Goal: Transaction & Acquisition: Book appointment/travel/reservation

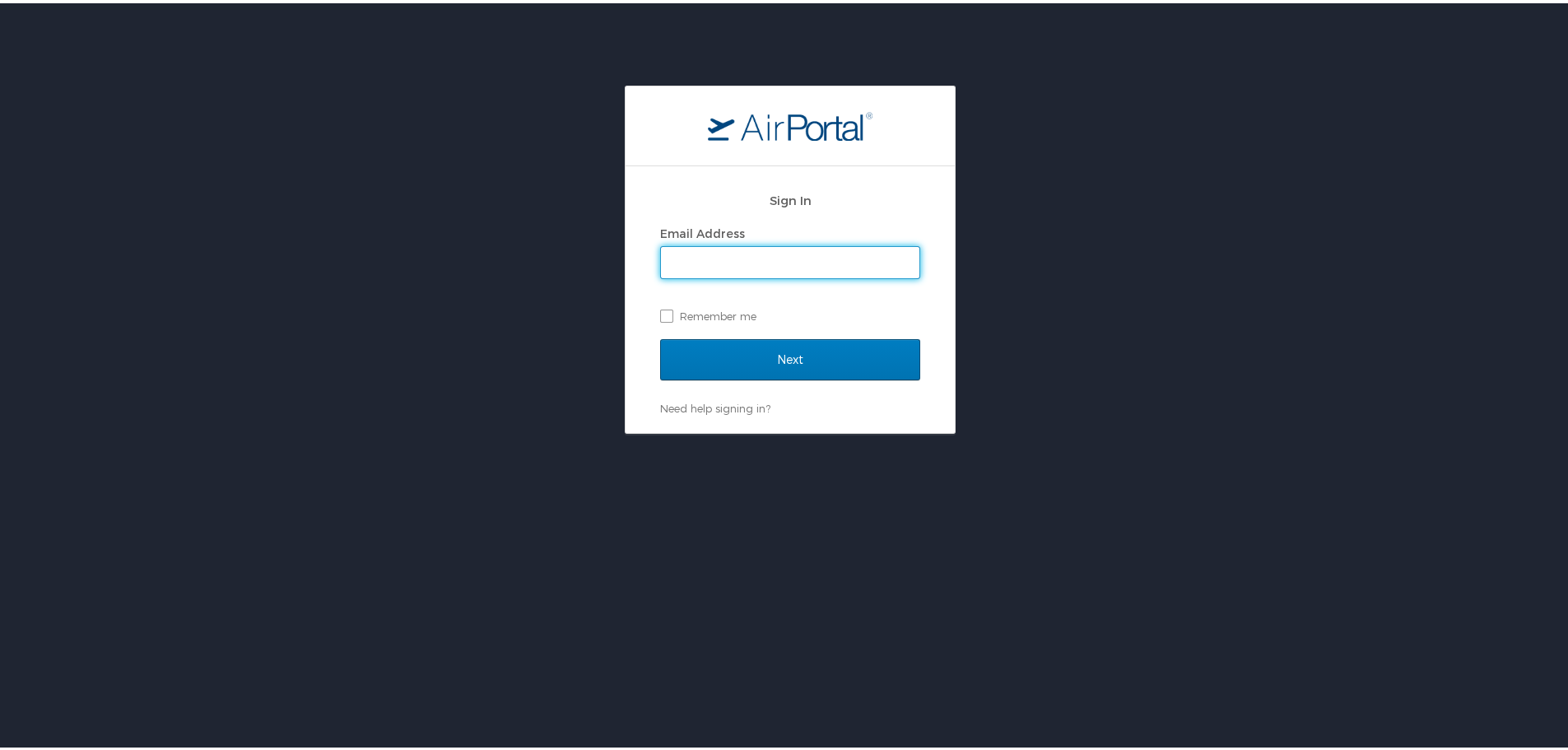
click at [698, 244] on input "Email Address" at bounding box center [790, 259] width 258 height 31
type input "jarrieta@mplthealthcare.com"
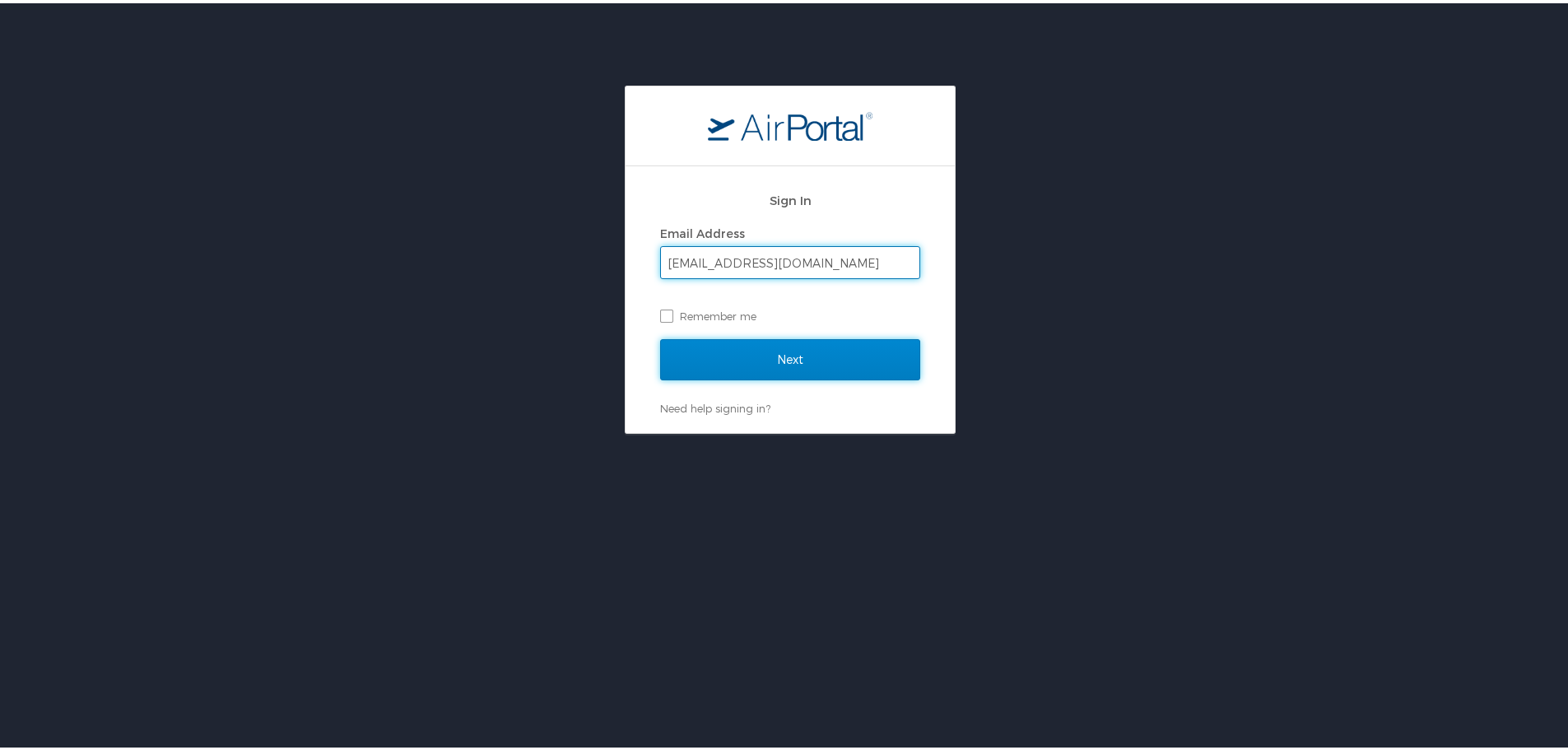
click at [781, 349] on input "Next" at bounding box center [790, 356] width 260 height 41
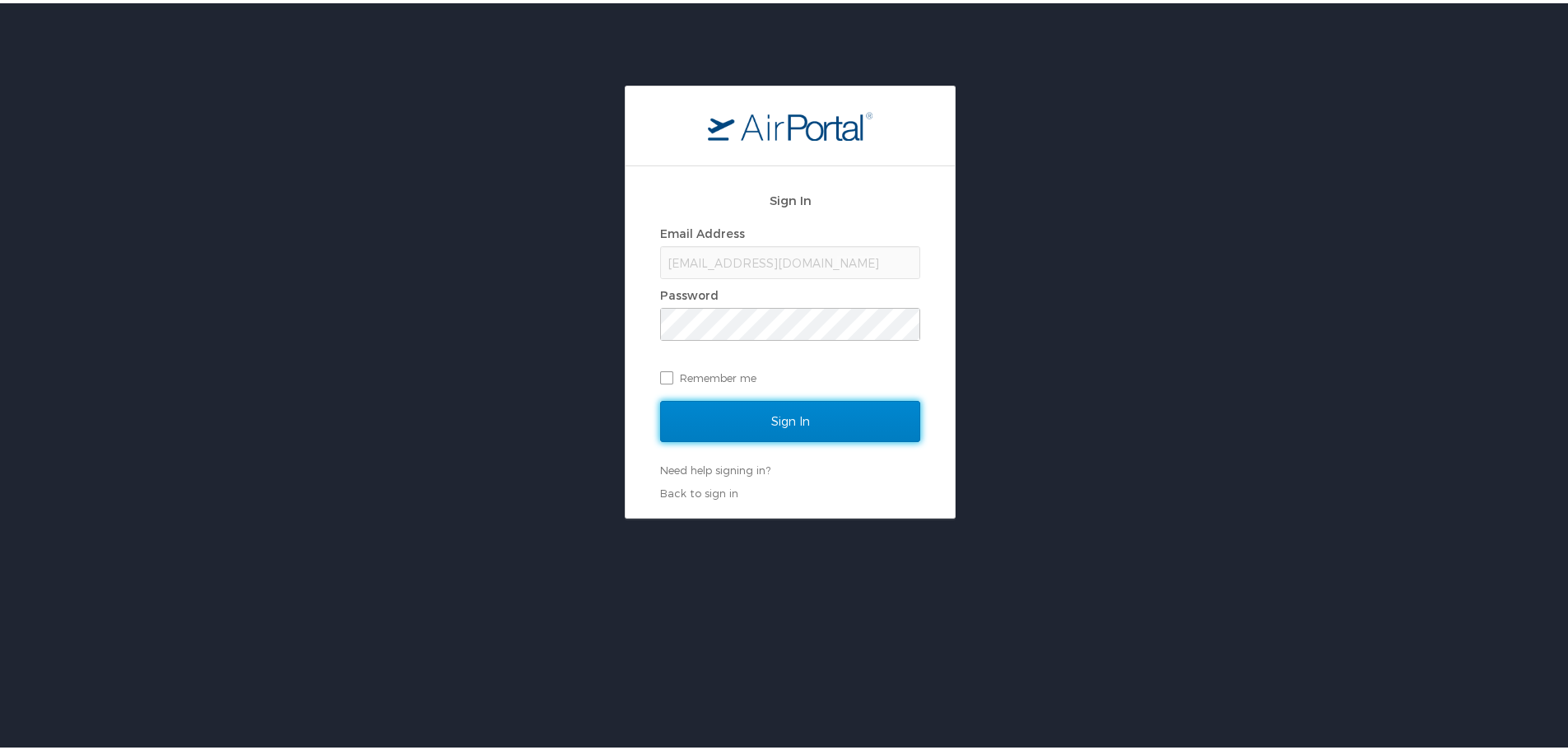
click at [795, 419] on input "Sign In" at bounding box center [790, 418] width 260 height 41
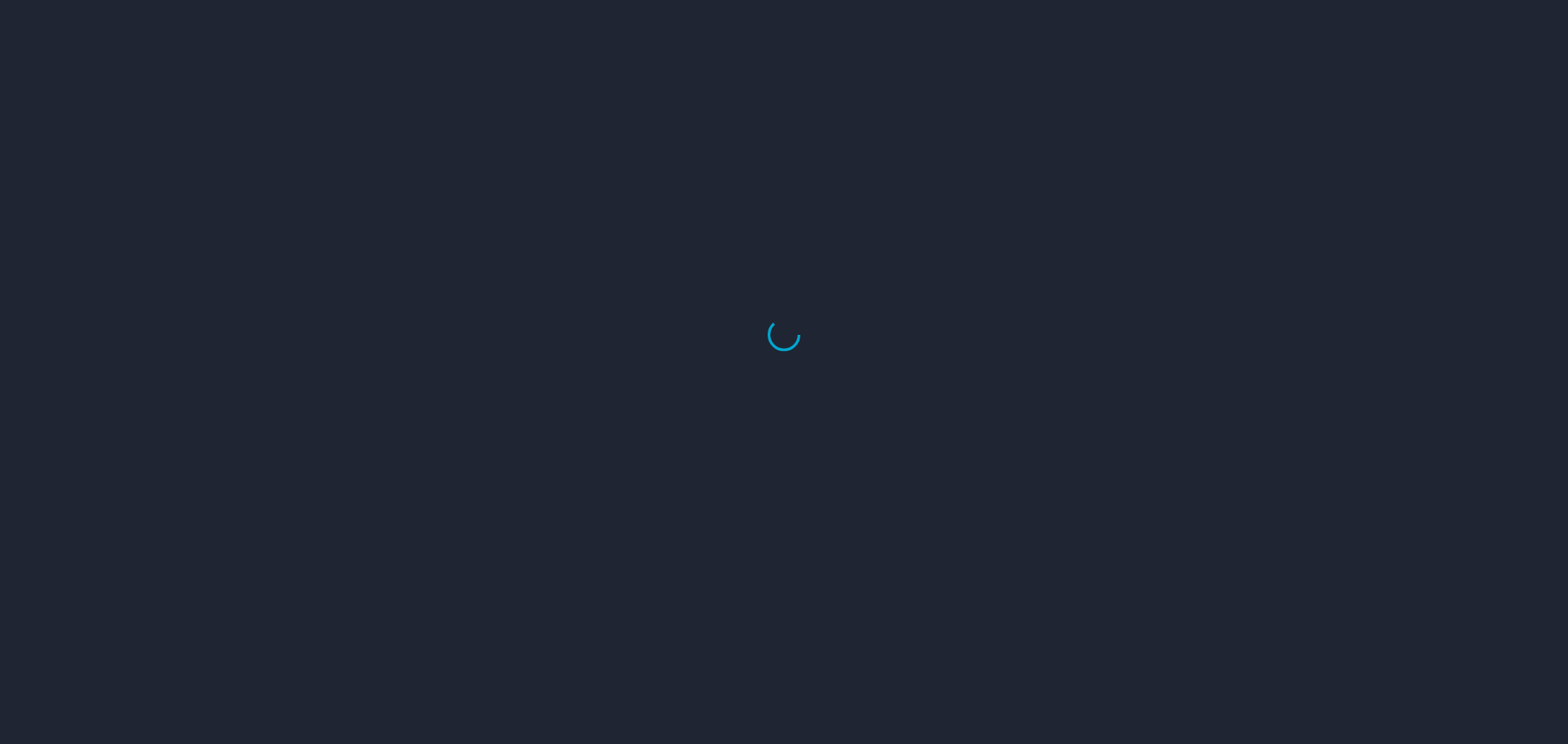
select select "US"
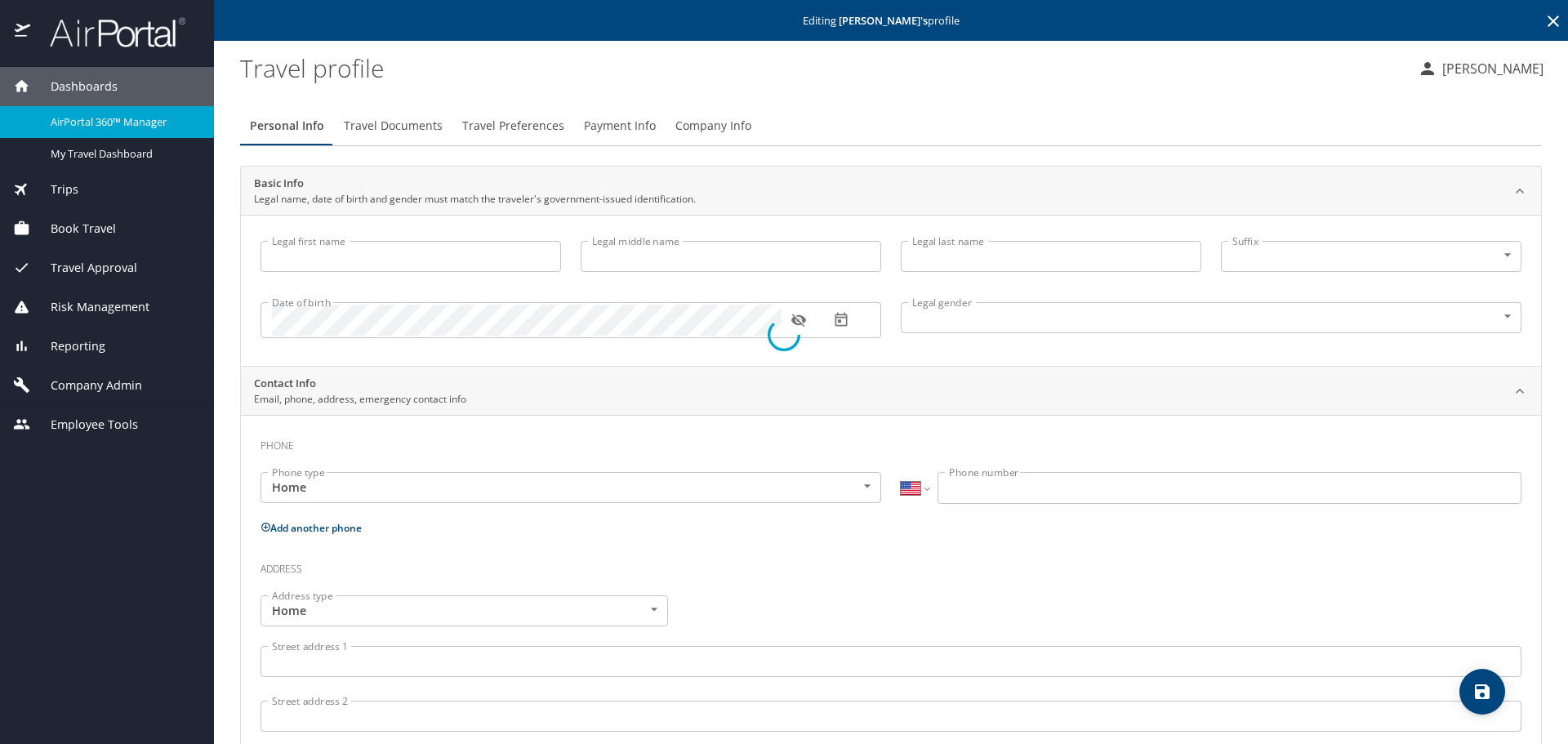
type input "Daniel"
type input "Vern"
type input "Harper"
type input "Male"
type input "David"
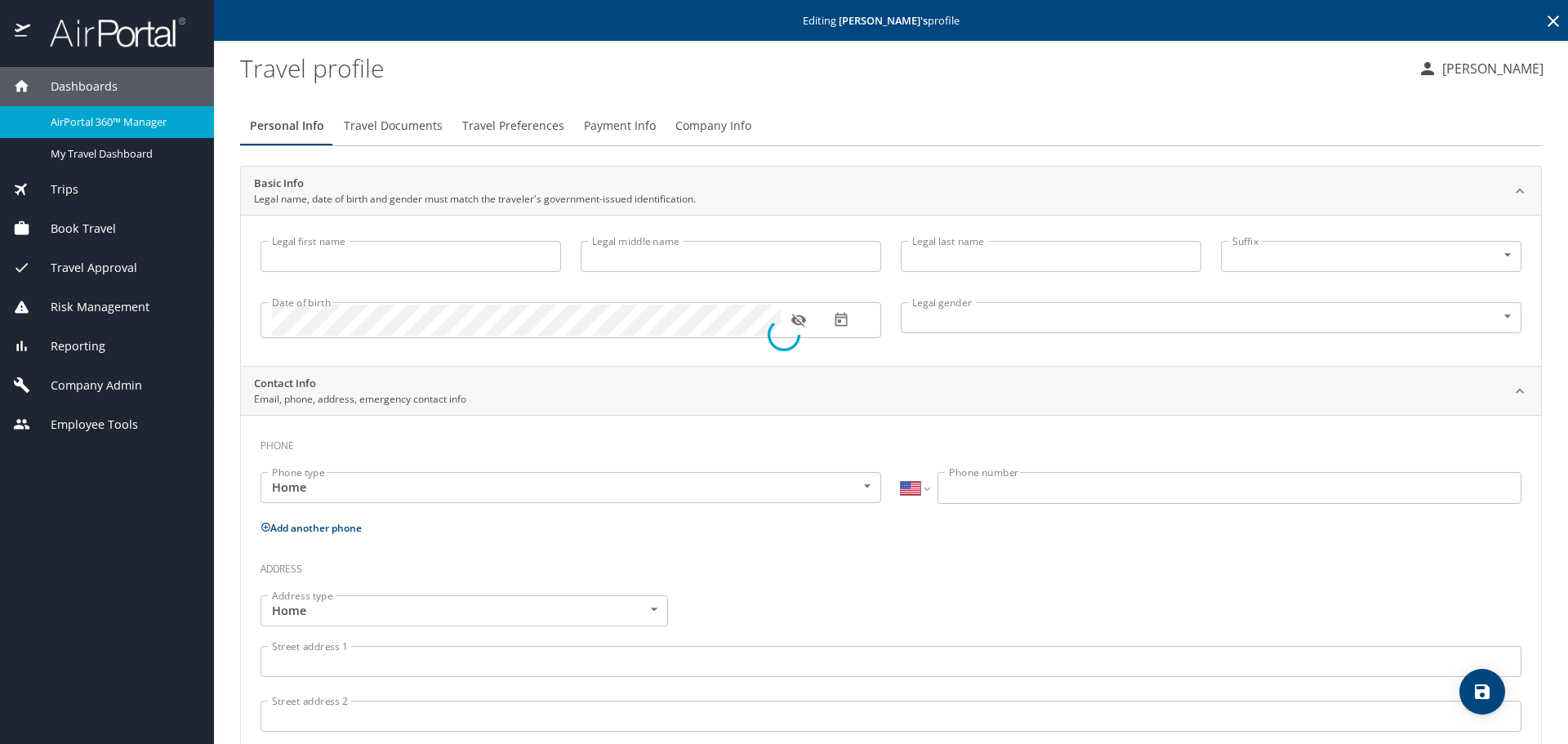
type input "Harper"
type input "(337) 368-0277"
select select "US"
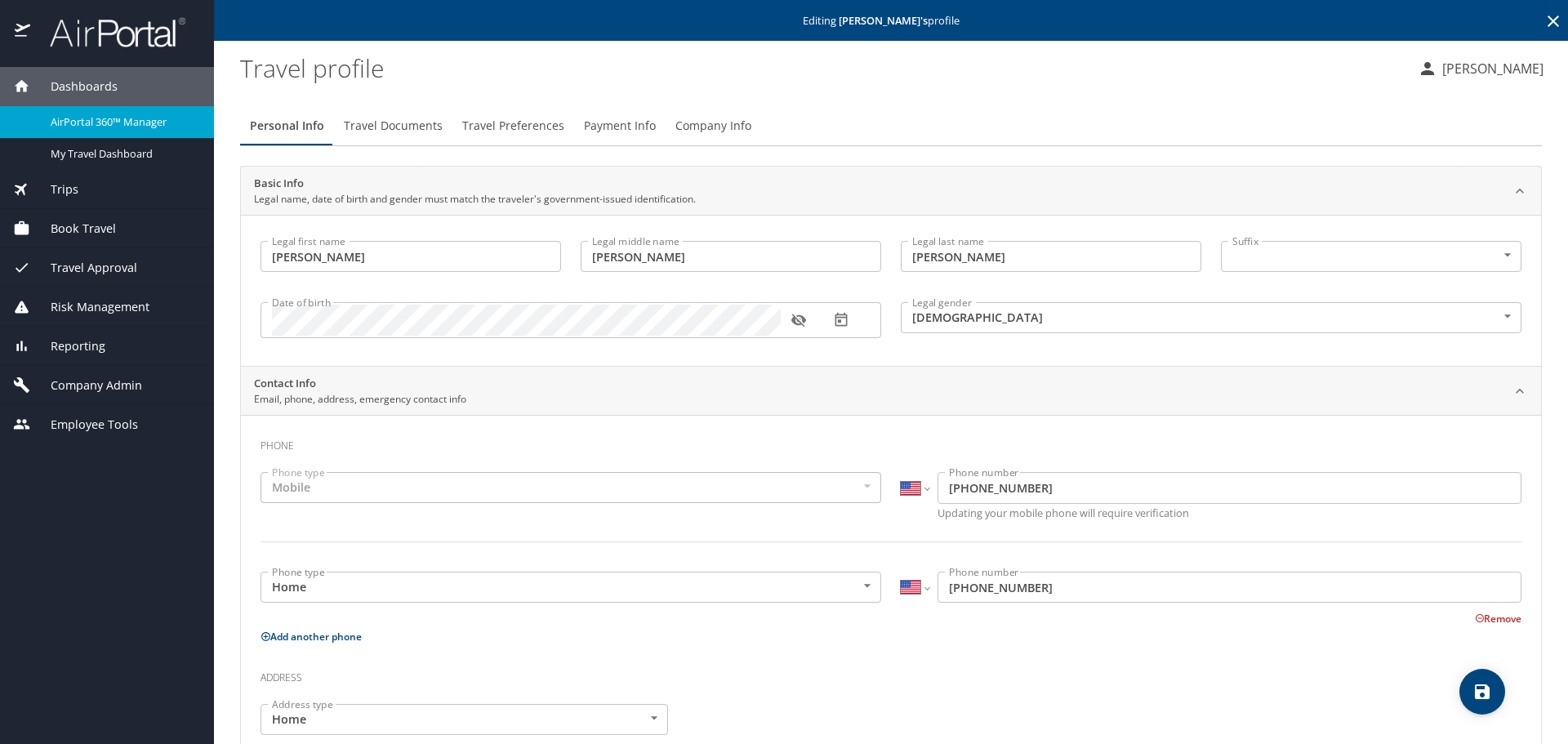
click at [122, 385] on span "Company Admin" at bounding box center [86, 385] width 112 height 18
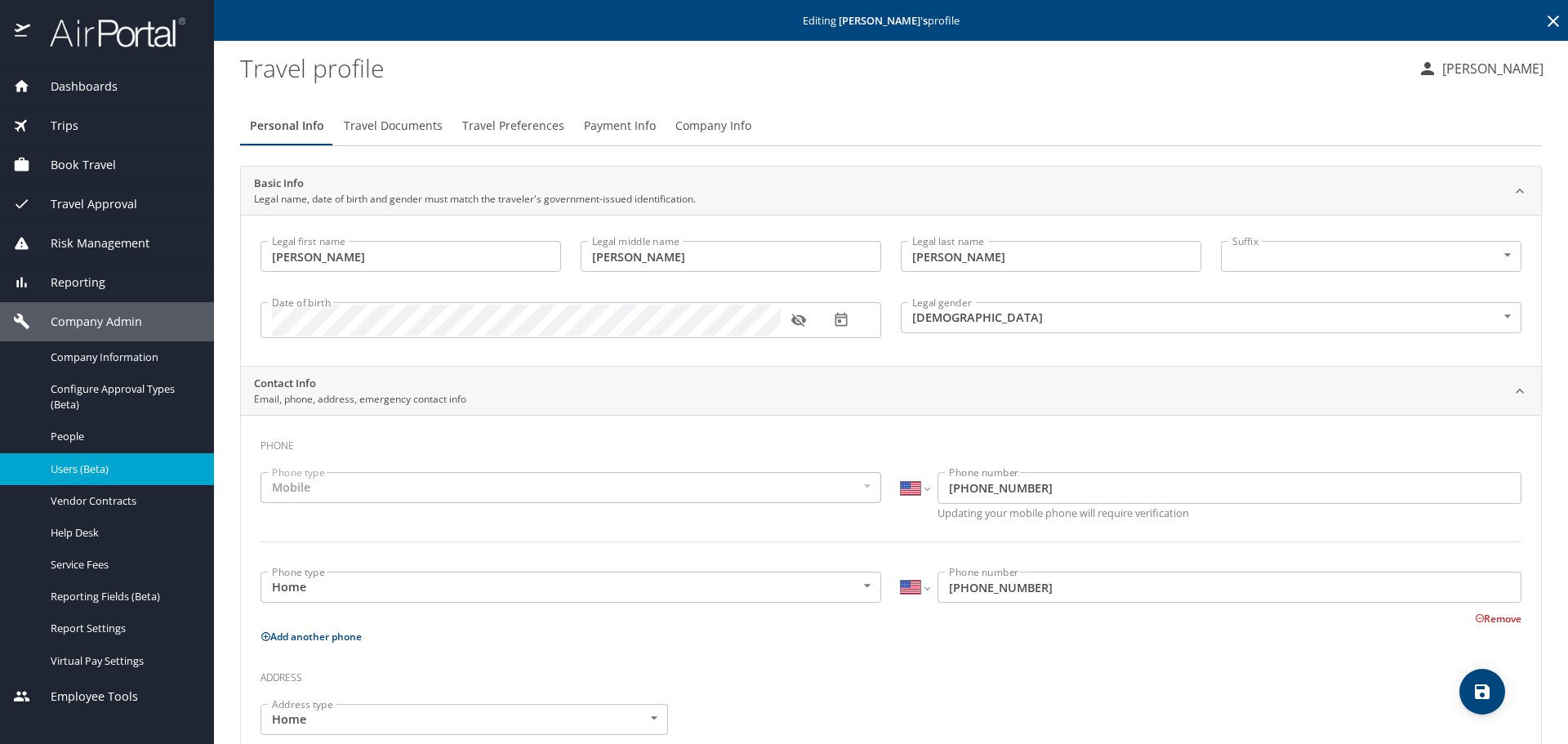
click at [88, 461] on span "Users (Beta)" at bounding box center [122, 468] width 144 height 16
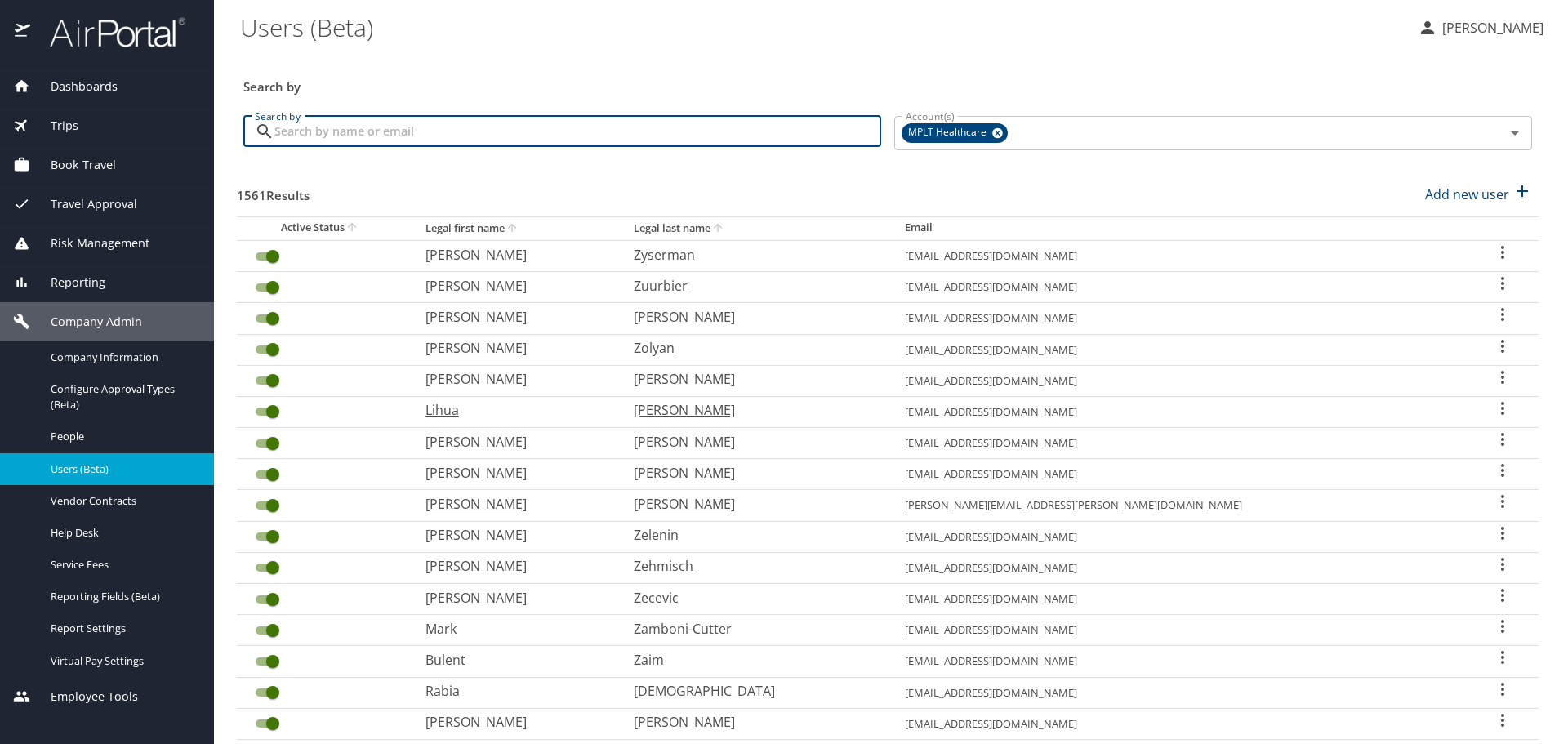
click at [482, 134] on input "Search by" at bounding box center [578, 131] width 607 height 31
type input "nnanna"
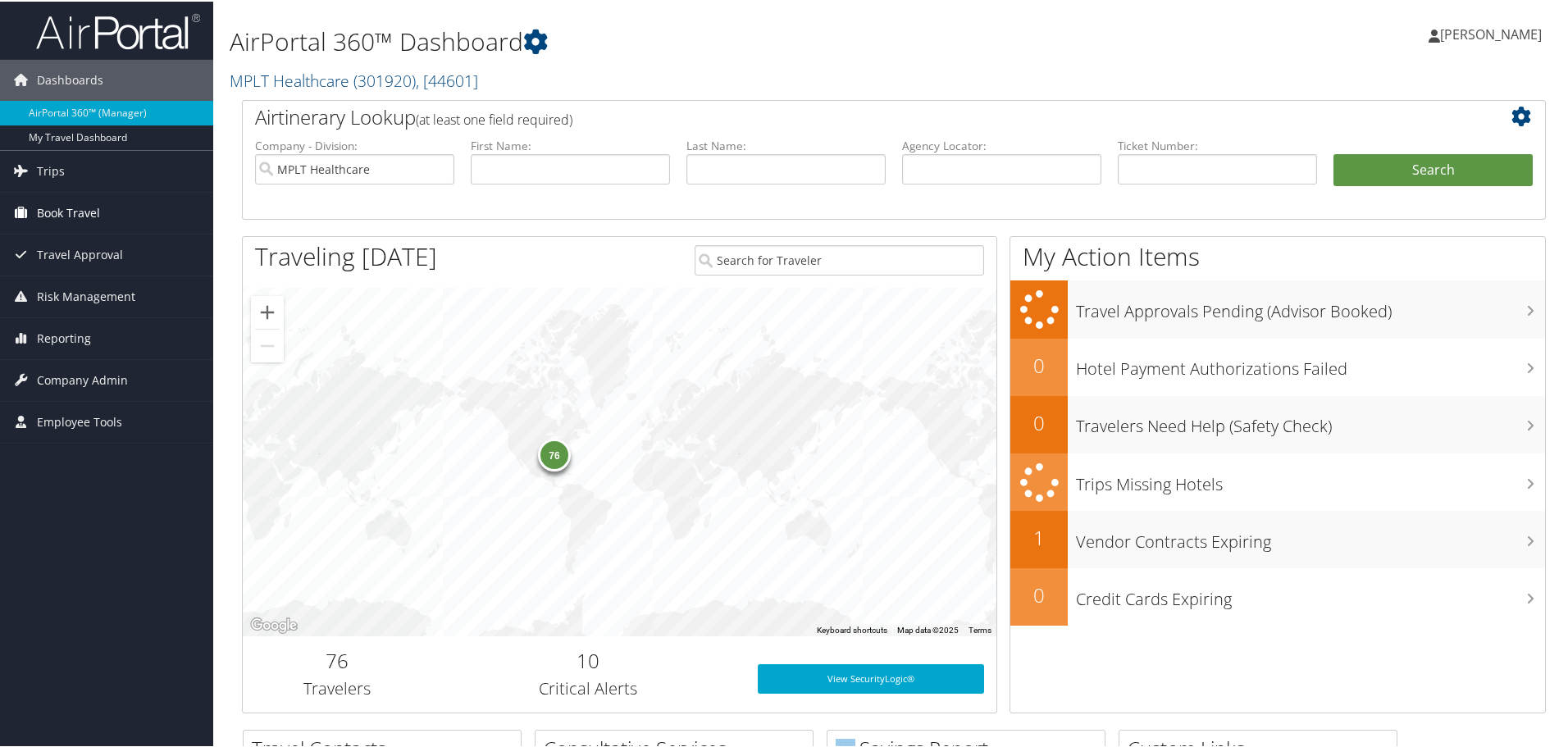
click at [93, 226] on span "Book Travel" at bounding box center [69, 211] width 63 height 41
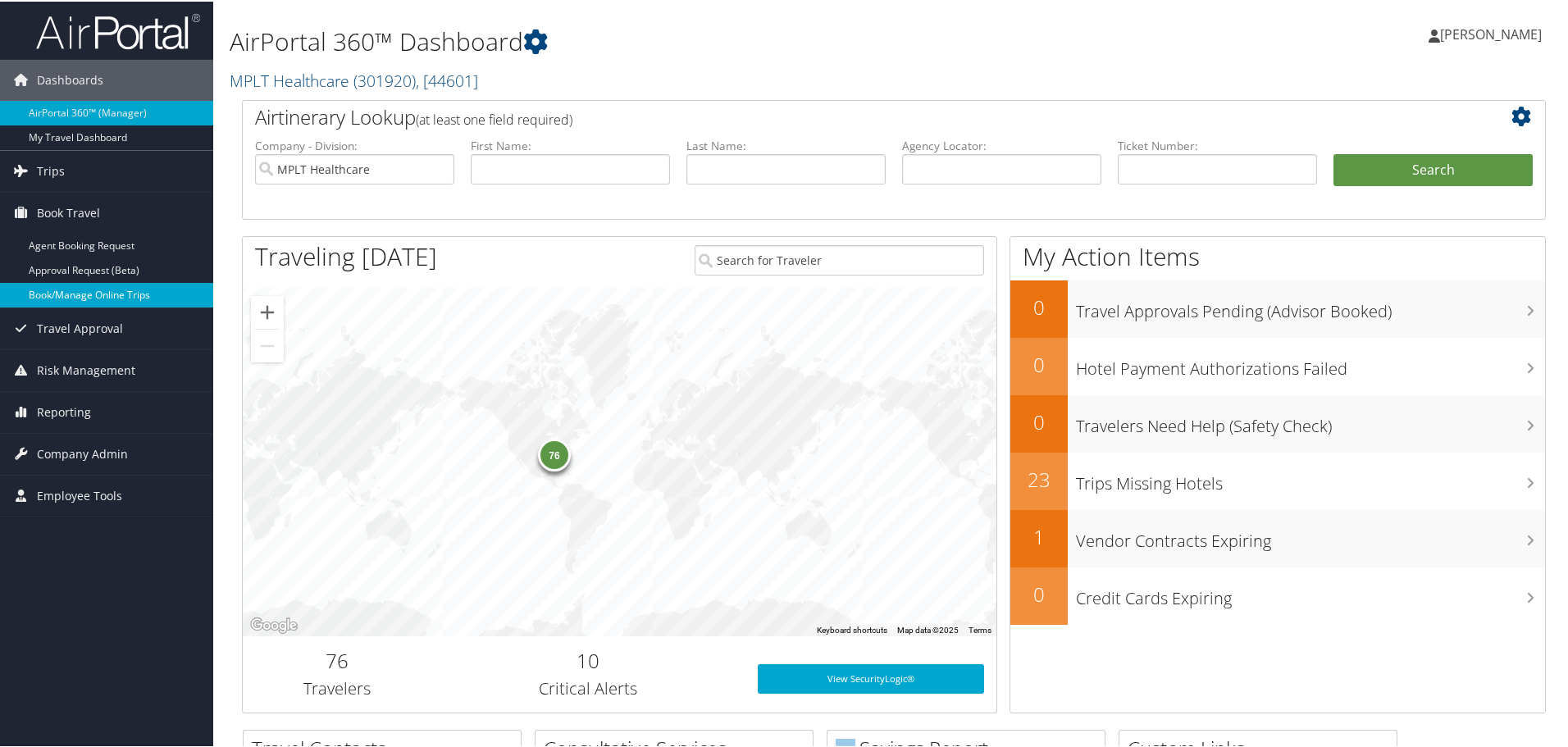
click at [111, 302] on link "Book/Manage Online Trips" at bounding box center [106, 293] width 213 height 24
